Goal: Find specific page/section: Find specific page/section

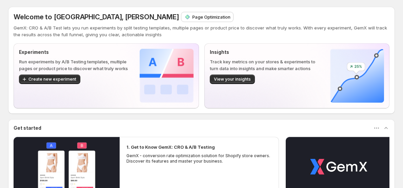
click at [192, 19] on p "Page Optimization" at bounding box center [211, 17] width 38 height 7
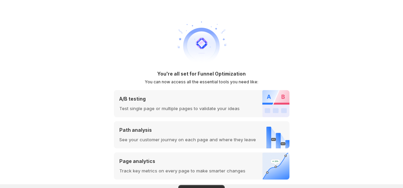
scroll to position [10, 0]
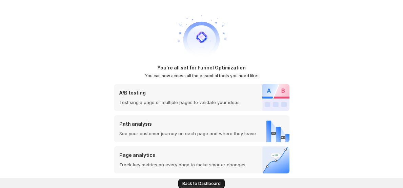
click at [207, 183] on span "Back to Dashboard" at bounding box center [201, 183] width 38 height 5
